Goal: Information Seeking & Learning: Learn about a topic

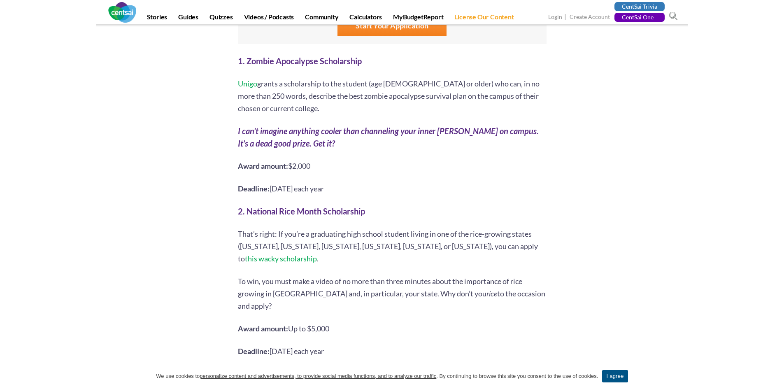
scroll to position [741, 0]
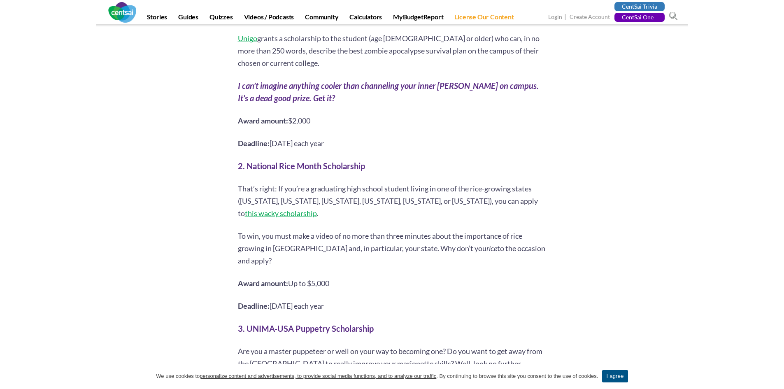
click at [317, 209] on span "this wacky scholarship" at bounding box center [281, 213] width 72 height 9
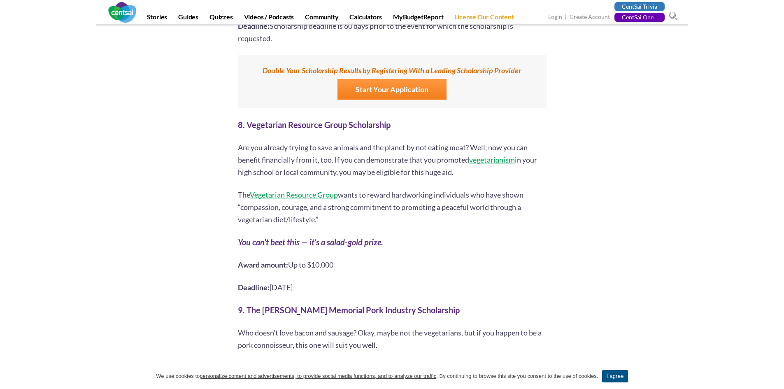
scroll to position [1894, 0]
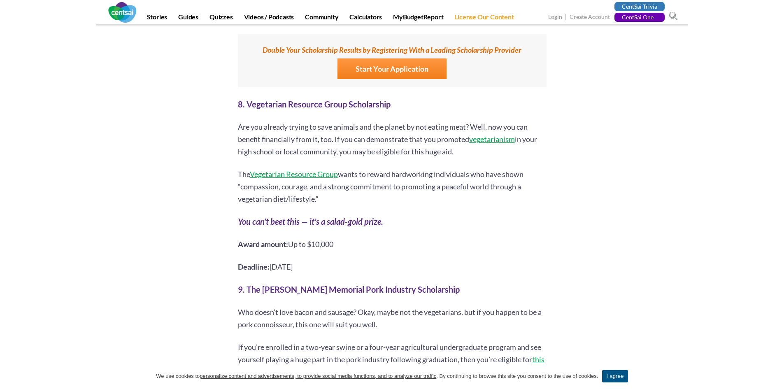
click at [360, 261] on p "Deadline: [DATE]" at bounding box center [392, 267] width 309 height 12
click at [316, 170] on span "Vegetarian Resource Group" at bounding box center [294, 174] width 88 height 9
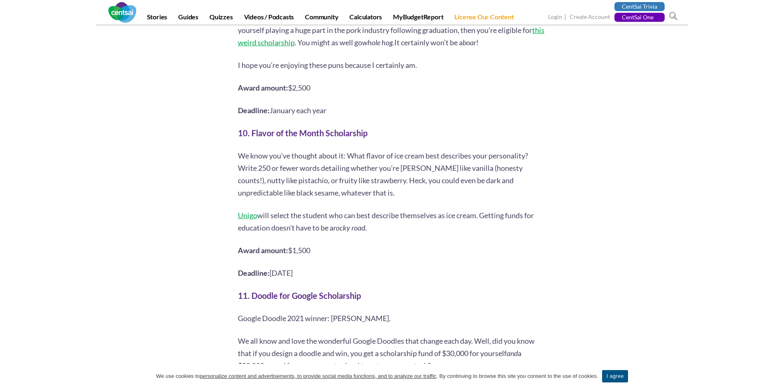
scroll to position [2264, 0]
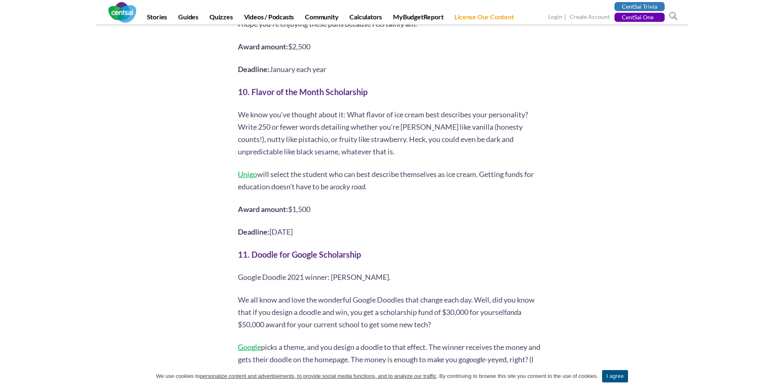
click at [319, 87] on b "10. Flavor of the Month Scholarship" at bounding box center [303, 92] width 130 height 10
click at [242, 170] on span "Unigo" at bounding box center [247, 174] width 19 height 9
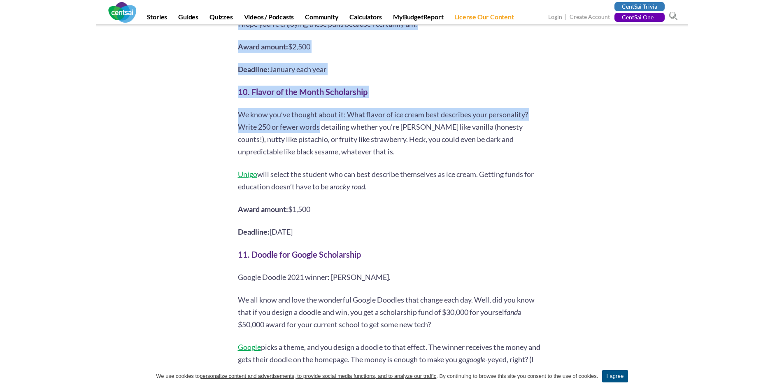
drag, startPoint x: 237, startPoint y: 103, endPoint x: 322, endPoint y: 108, distance: 84.9
click at [322, 108] on div "[PERSON_NAME] 6 second take: Need financial aid to afford college? Think outsid…" at bounding box center [392, 199] width 321 height 4617
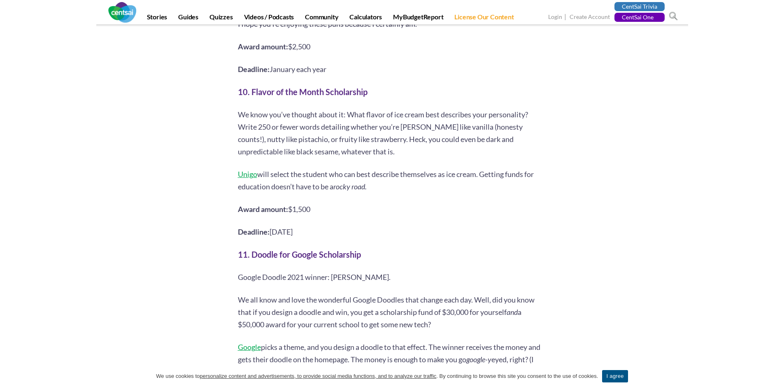
click at [398, 129] on p "We know you’ve thought about it: What flavor of ice cream best describes your p…" at bounding box center [392, 132] width 309 height 49
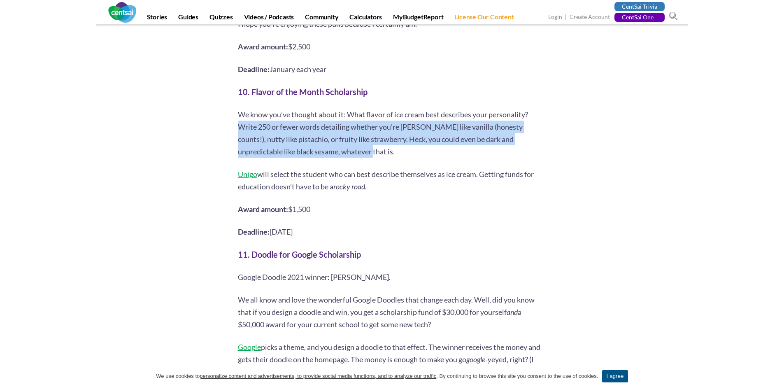
drag, startPoint x: 368, startPoint y: 129, endPoint x: 238, endPoint y: 107, distance: 132.0
click at [238, 108] on p "We know you’ve thought about it: What flavor of ice cream best describes your p…" at bounding box center [392, 132] width 309 height 49
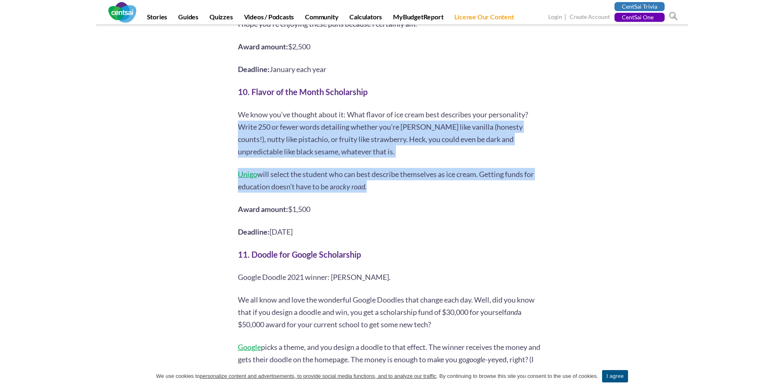
drag, startPoint x: 373, startPoint y: 162, endPoint x: 238, endPoint y: 101, distance: 147.6
click at [238, 101] on div "Yes, it’s that time of year again, folks, when we must look to the upcoming aca…" at bounding box center [392, 277] width 309 height 4319
copy div "Write 250 or fewer words detailing whether you’re [PERSON_NAME] like vanilla (h…"
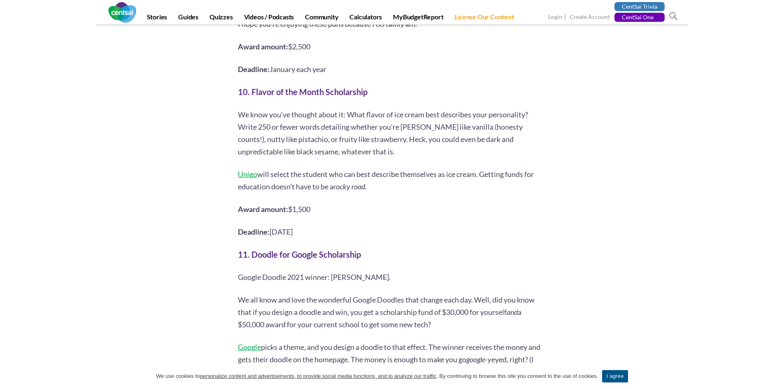
click at [308, 249] on b "11. Doodle for Google Scholarship" at bounding box center [299, 254] width 123 height 10
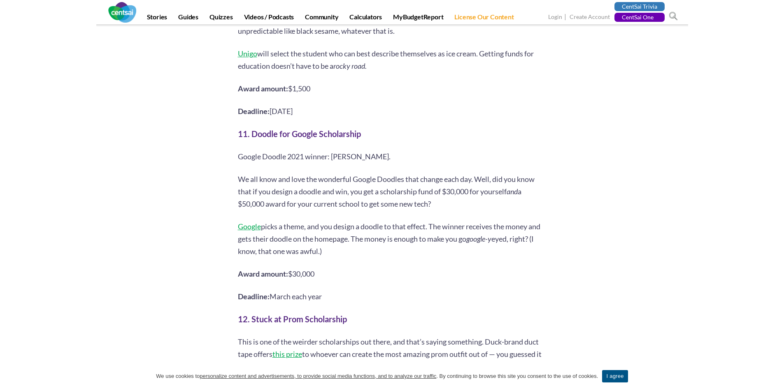
scroll to position [2388, 0]
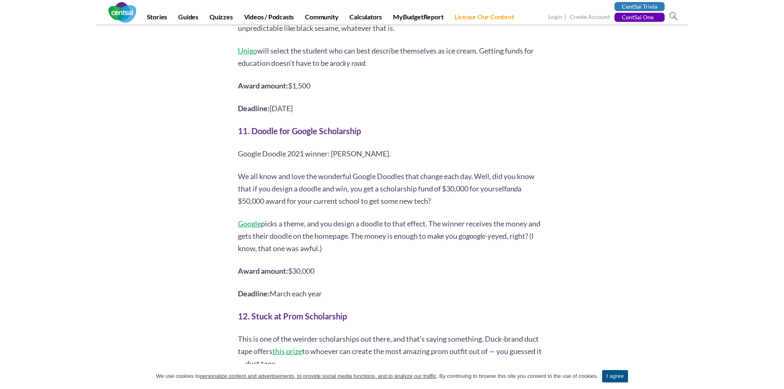
click at [338, 126] on b "11. Doodle for Google Scholarship" at bounding box center [299, 131] width 123 height 10
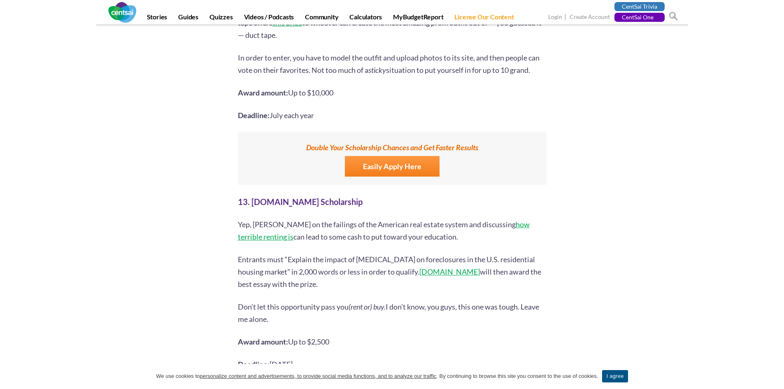
scroll to position [2717, 0]
click at [338, 195] on h2 "13. [DOMAIN_NAME] Scholarship" at bounding box center [392, 201] width 309 height 12
click at [423, 266] on span "[DOMAIN_NAME]" at bounding box center [450, 270] width 61 height 9
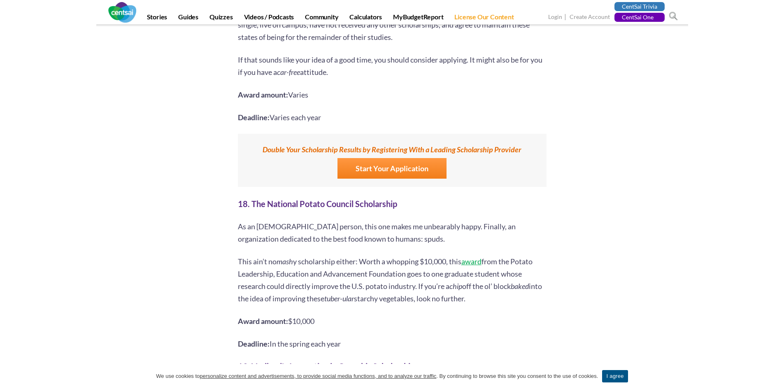
scroll to position [3582, 0]
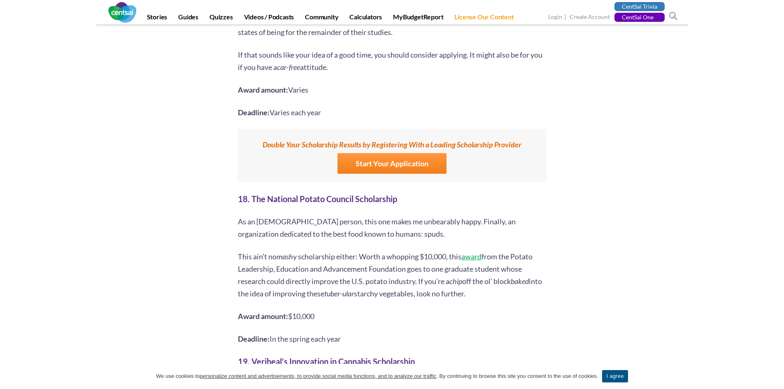
click at [471, 252] on span "award" at bounding box center [471, 256] width 20 height 9
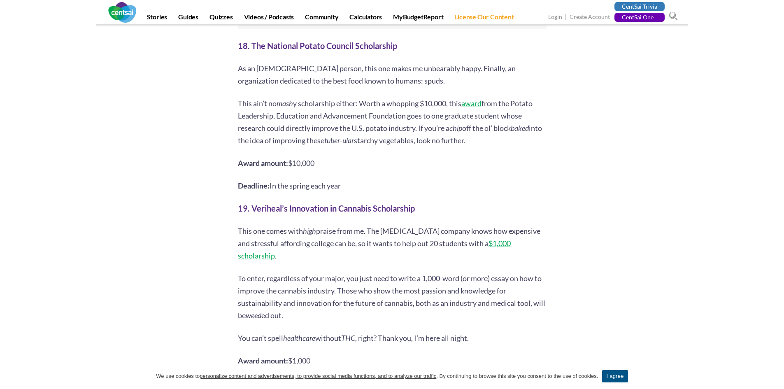
scroll to position [3746, 0]
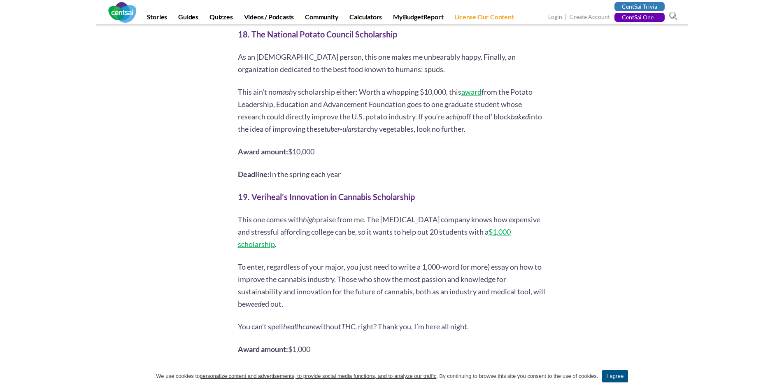
click at [498, 227] on span "$1,000 scholarship" at bounding box center [374, 237] width 273 height 21
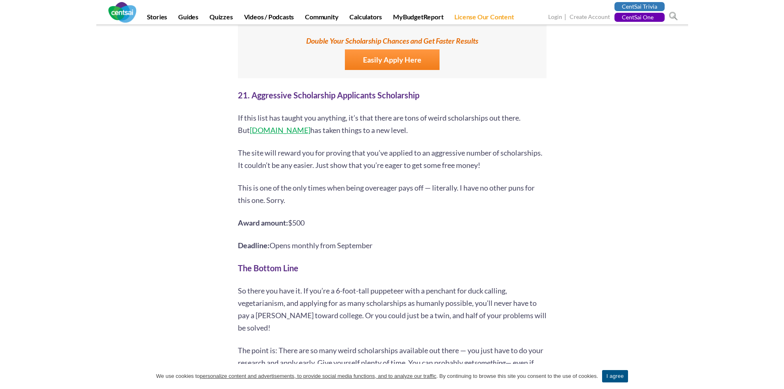
scroll to position [4323, 0]
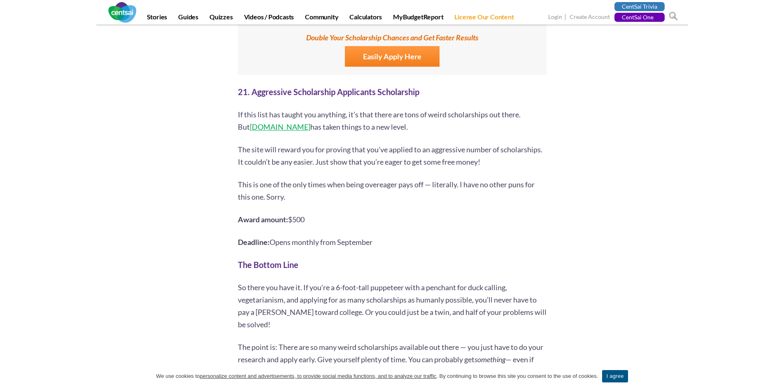
click at [256, 122] on span "[DOMAIN_NAME]" at bounding box center [280, 126] width 61 height 9
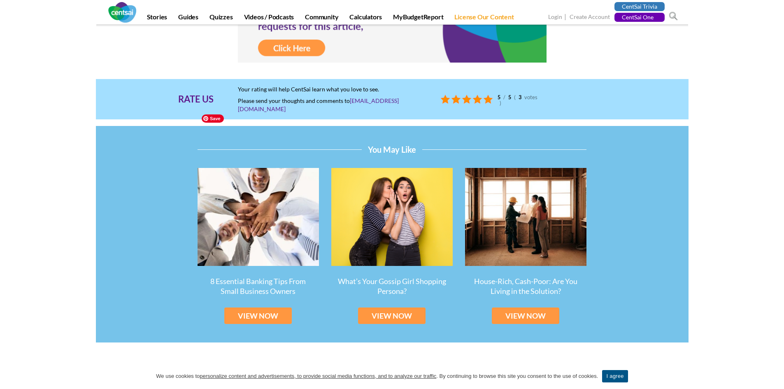
scroll to position [4775, 0]
